Goal: Check status: Check status

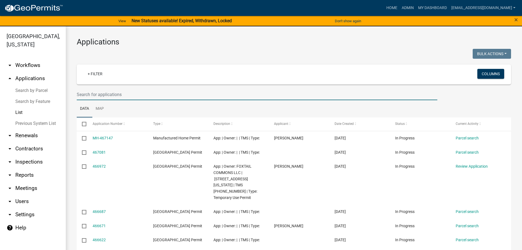
click at [138, 92] on input "text" at bounding box center [257, 94] width 361 height 11
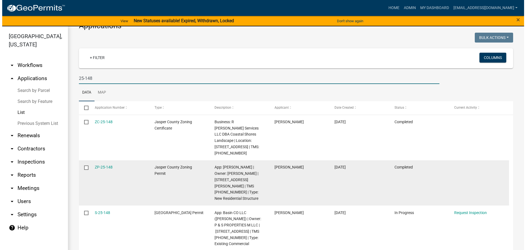
scroll to position [25, 0]
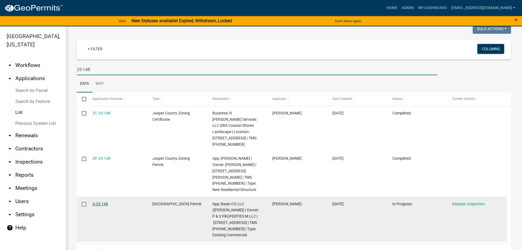
type input "25-148"
click at [102, 201] on link "S-25-148" at bounding box center [100, 203] width 15 height 4
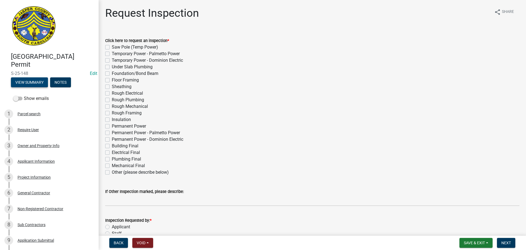
click at [35, 84] on button "View Summary" at bounding box center [29, 82] width 37 height 10
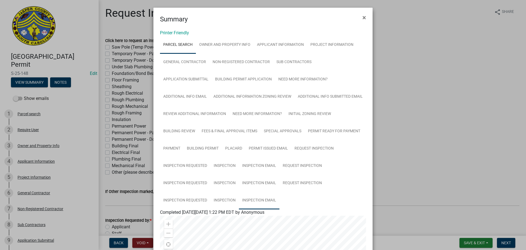
click at [258, 197] on link "Inspection Email" at bounding box center [259, 201] width 41 height 18
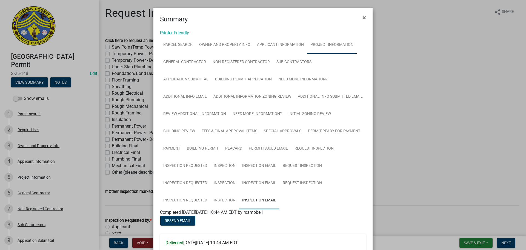
click at [324, 45] on link "Project Information" at bounding box center [332, 45] width 50 height 18
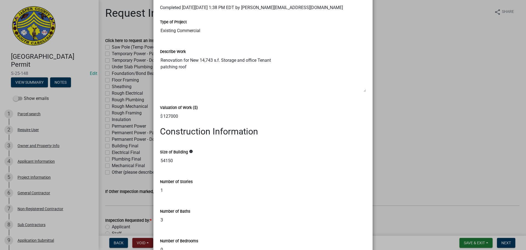
scroll to position [121, 0]
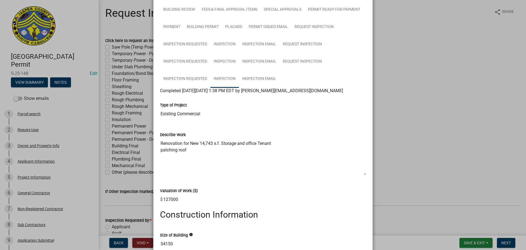
click at [228, 79] on link "Inspection" at bounding box center [225, 79] width 29 height 18
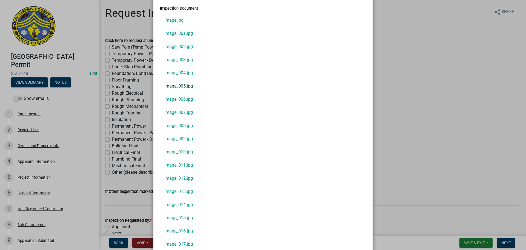
scroll to position [450, 0]
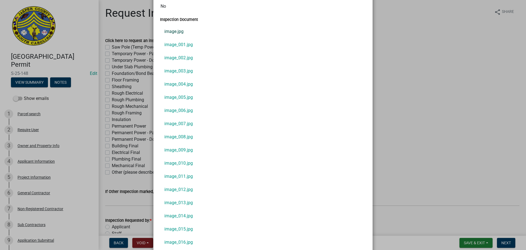
click at [177, 33] on link "image.jpg" at bounding box center [263, 31] width 206 height 13
click at [179, 42] on link "image_001.jpg" at bounding box center [263, 44] width 206 height 13
click at [174, 72] on link "image_003.jpg" at bounding box center [263, 70] width 206 height 13
click at [175, 81] on link "image_004.jpg" at bounding box center [263, 84] width 206 height 13
click at [177, 97] on link "image_005.jpg" at bounding box center [263, 97] width 206 height 13
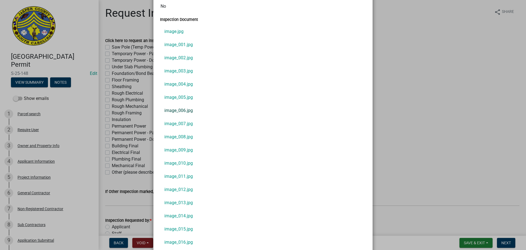
click at [186, 109] on link "image_006.jpg" at bounding box center [263, 110] width 206 height 13
click at [179, 121] on link "image_007.jpg" at bounding box center [263, 123] width 206 height 13
click at [172, 139] on link "image_008.jpg" at bounding box center [263, 136] width 206 height 13
click at [169, 147] on link "image_009.jpg" at bounding box center [263, 149] width 206 height 13
click at [181, 164] on link "image_010.jpg" at bounding box center [263, 163] width 206 height 13
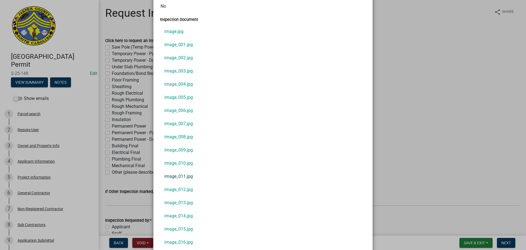
click at [169, 177] on link "image_011.jpg" at bounding box center [263, 176] width 206 height 13
click at [177, 187] on link "image_012.jpg" at bounding box center [263, 189] width 206 height 13
click at [178, 202] on link "image_013.jpg" at bounding box center [263, 202] width 206 height 13
click at [171, 216] on link "image_014.jpg" at bounding box center [263, 215] width 206 height 13
click at [171, 230] on link "image_015.jpg" at bounding box center [263, 228] width 206 height 13
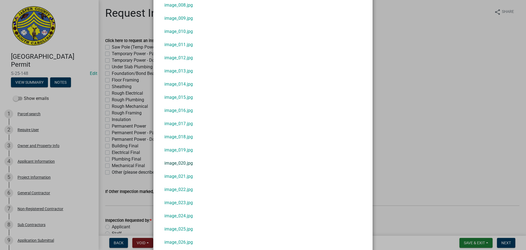
scroll to position [587, 0]
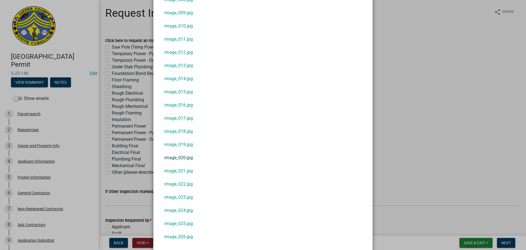
click at [173, 157] on link "image_020.jpg" at bounding box center [263, 157] width 206 height 13
click at [172, 171] on link "image_021.jpg" at bounding box center [263, 170] width 206 height 13
click at [181, 185] on link "image_022.jpg" at bounding box center [263, 183] width 206 height 13
click at [179, 200] on link "image_023.jpg" at bounding box center [263, 196] width 206 height 13
click at [180, 213] on link "image_024.jpg" at bounding box center [263, 210] width 206 height 13
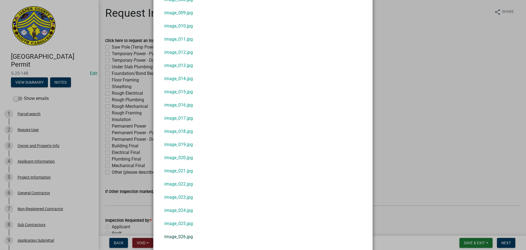
click at [172, 235] on link "image_026.jpg" at bounding box center [263, 236] width 206 height 13
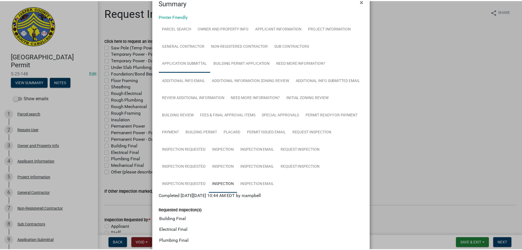
scroll to position [0, 0]
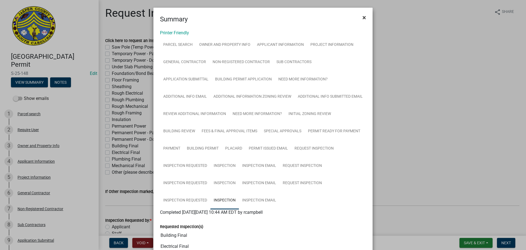
click at [364, 15] on span "×" at bounding box center [365, 18] width 4 height 8
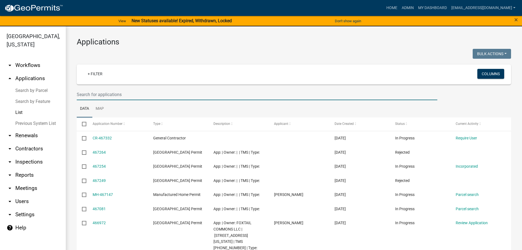
click at [146, 95] on input "text" at bounding box center [257, 94] width 361 height 11
